Goal: Find specific page/section: Find specific page/section

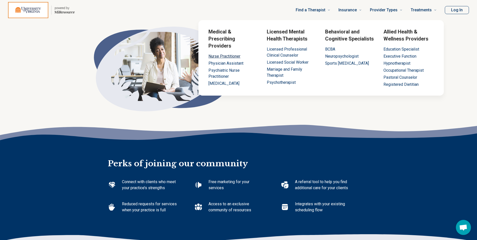
click at [228, 54] on link "Nurse Practitioner" at bounding box center [225, 56] width 32 height 5
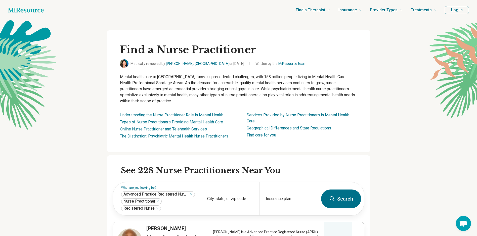
click at [11, 9] on icon "Home page" at bounding box center [26, 10] width 36 height 10
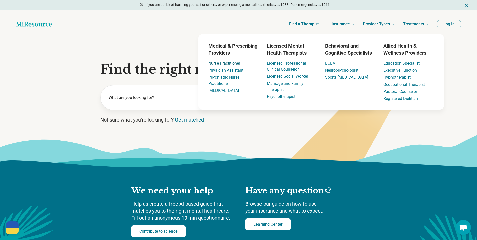
click at [223, 65] on link "Nurse Practitioner" at bounding box center [225, 63] width 32 height 5
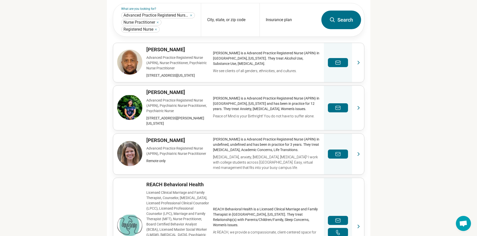
scroll to position [201, 0]
